Goal: Task Accomplishment & Management: Manage account settings

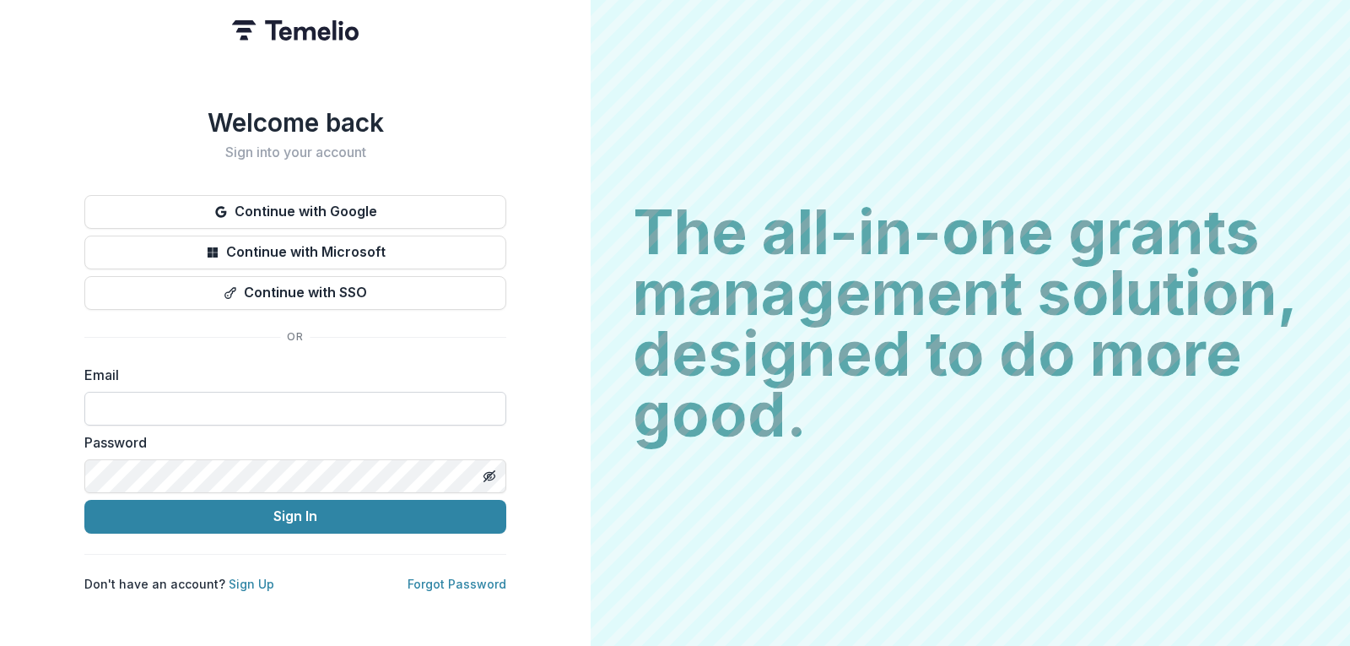
click at [304, 398] on input at bounding box center [295, 409] width 422 height 34
click at [241, 400] on input at bounding box center [295, 409] width 422 height 34
type input "*"
